Goal: Feedback & Contribution: Leave review/rating

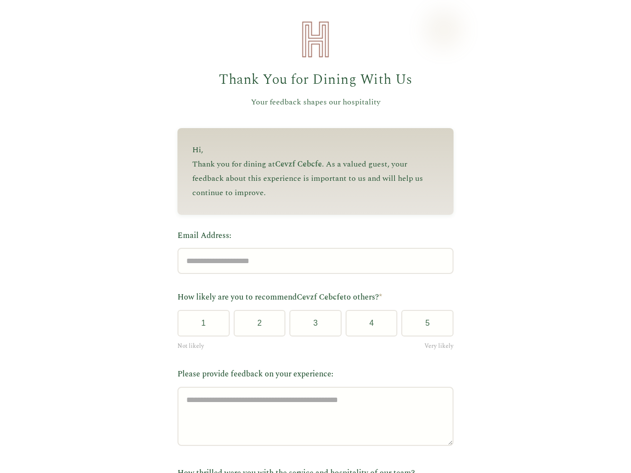
click at [311, 237] on label "Email Address:" at bounding box center [316, 236] width 276 height 13
click at [311, 248] on input "Email Address:" at bounding box center [316, 261] width 276 height 26
click at [311, 237] on label "Email Address:" at bounding box center [316, 236] width 276 height 13
click at [311, 248] on input "Email Address:" at bounding box center [316, 261] width 276 height 26
click at [200, 327] on button "1" at bounding box center [204, 323] width 52 height 27
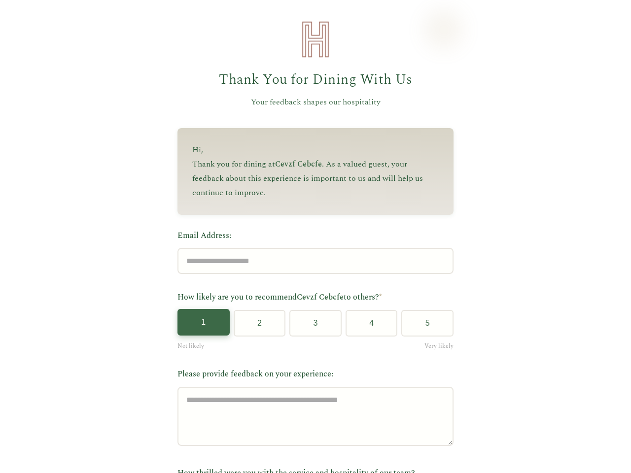
click at [255, 327] on button "2" at bounding box center [260, 323] width 52 height 27
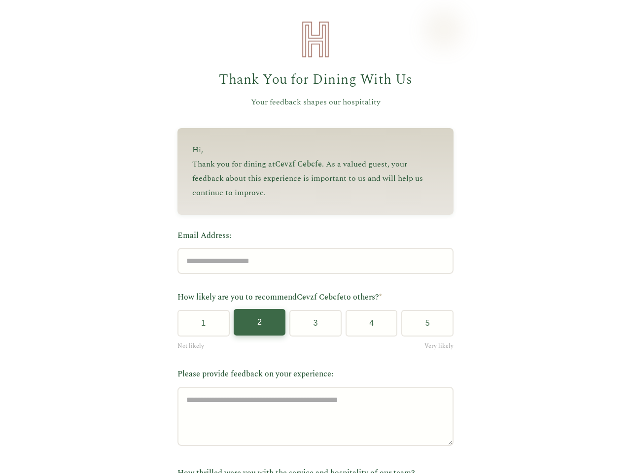
click at [312, 327] on button "3" at bounding box center [315, 323] width 52 height 27
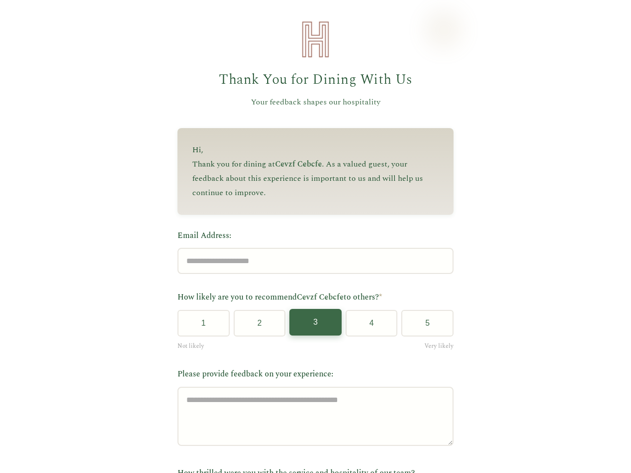
click at [367, 327] on button "4" at bounding box center [372, 323] width 52 height 27
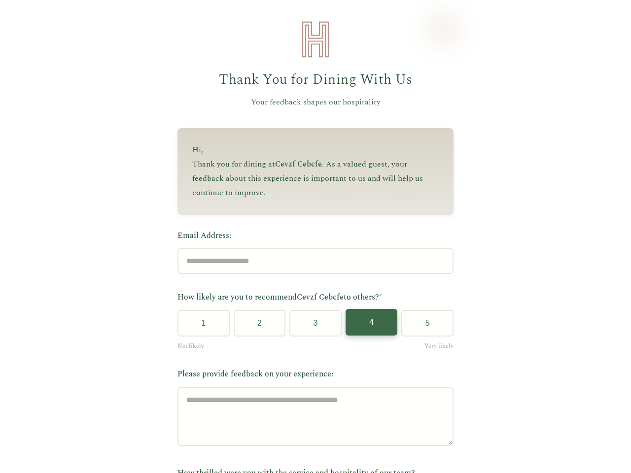
click at [424, 327] on button "5" at bounding box center [427, 323] width 52 height 27
